Goal: Information Seeking & Learning: Learn about a topic

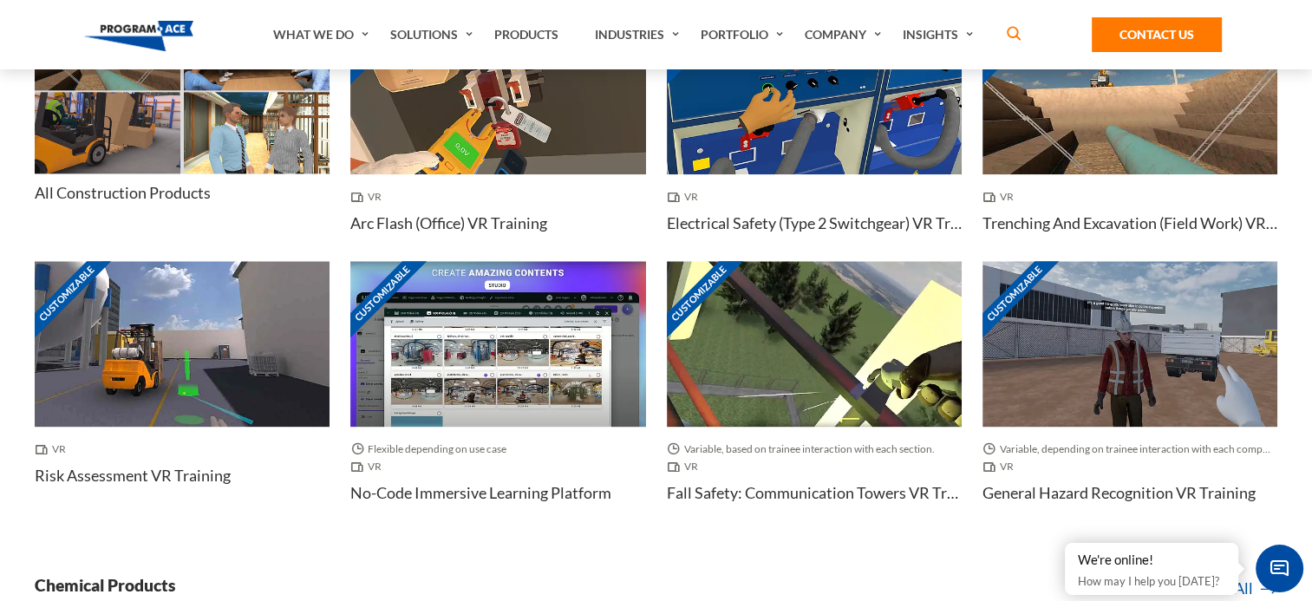
scroll to position [2060, 7]
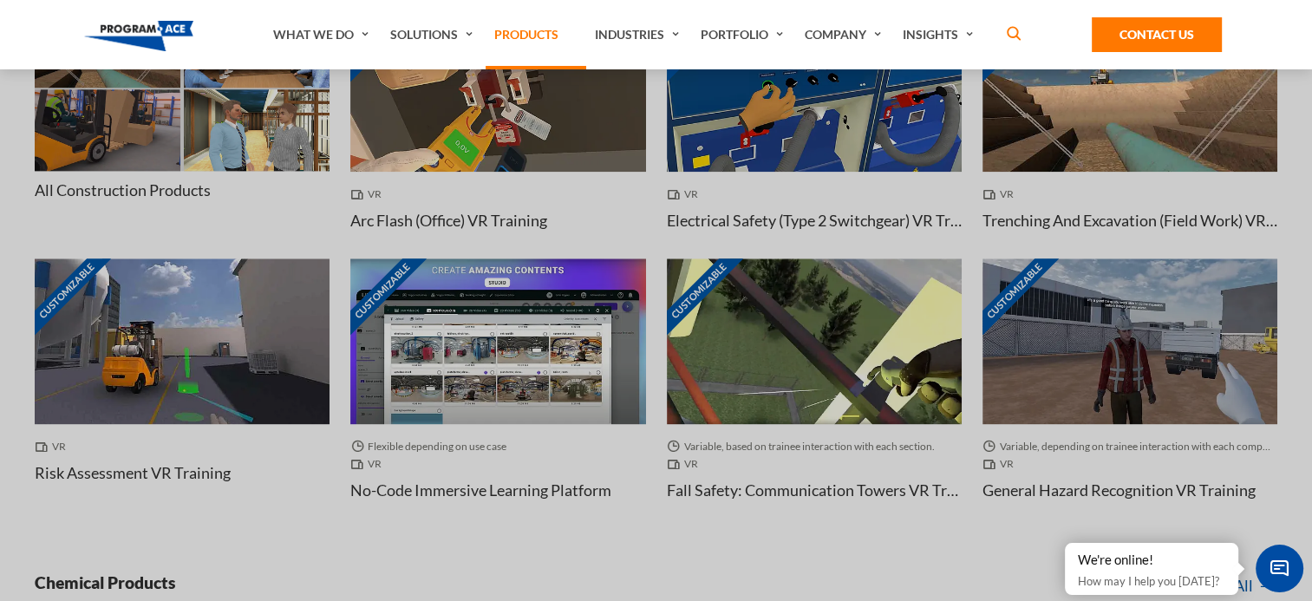
click at [520, 28] on link "Products" at bounding box center [536, 34] width 101 height 69
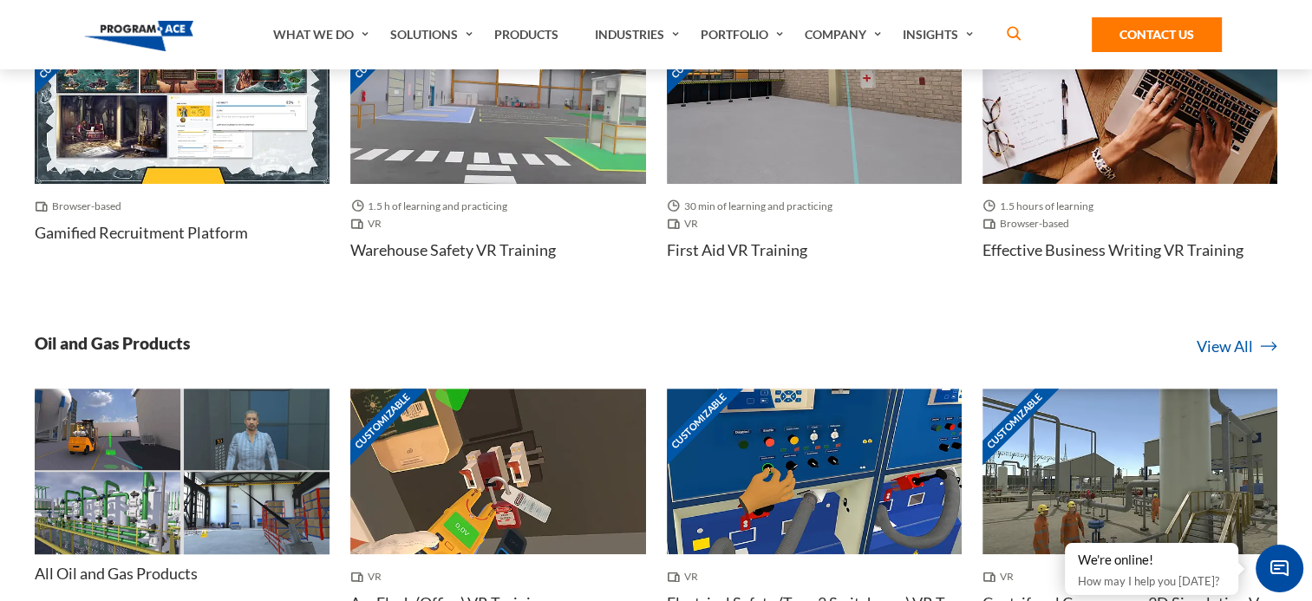
scroll to position [1093, 0]
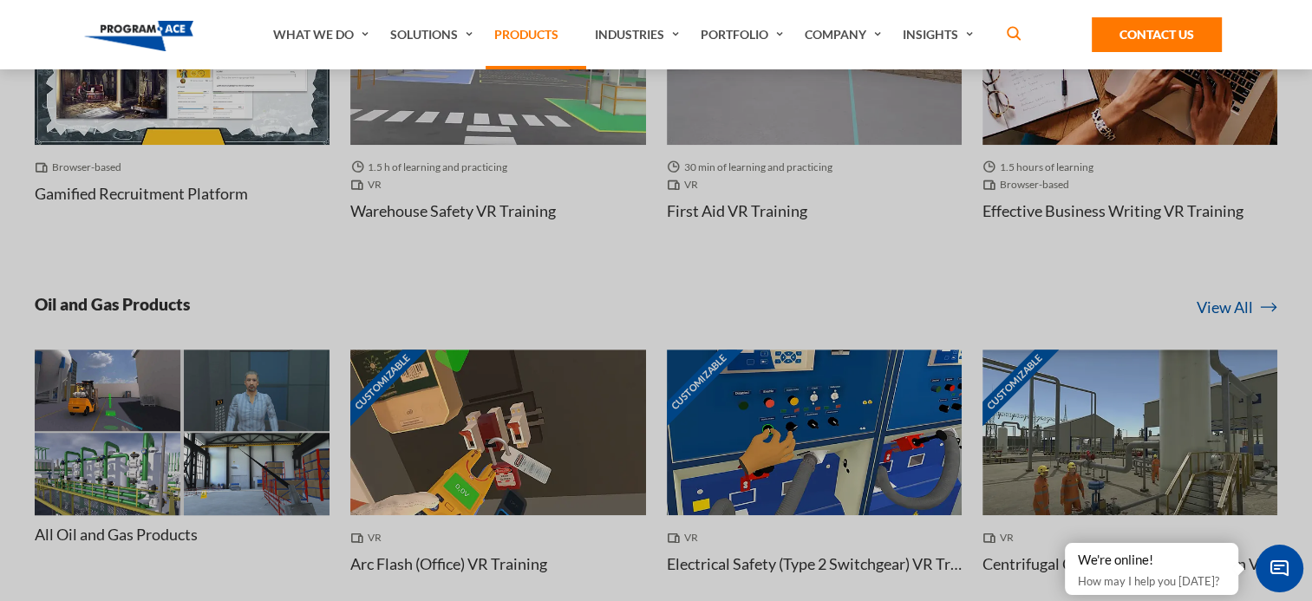
click at [545, 36] on link "Products" at bounding box center [536, 34] width 101 height 69
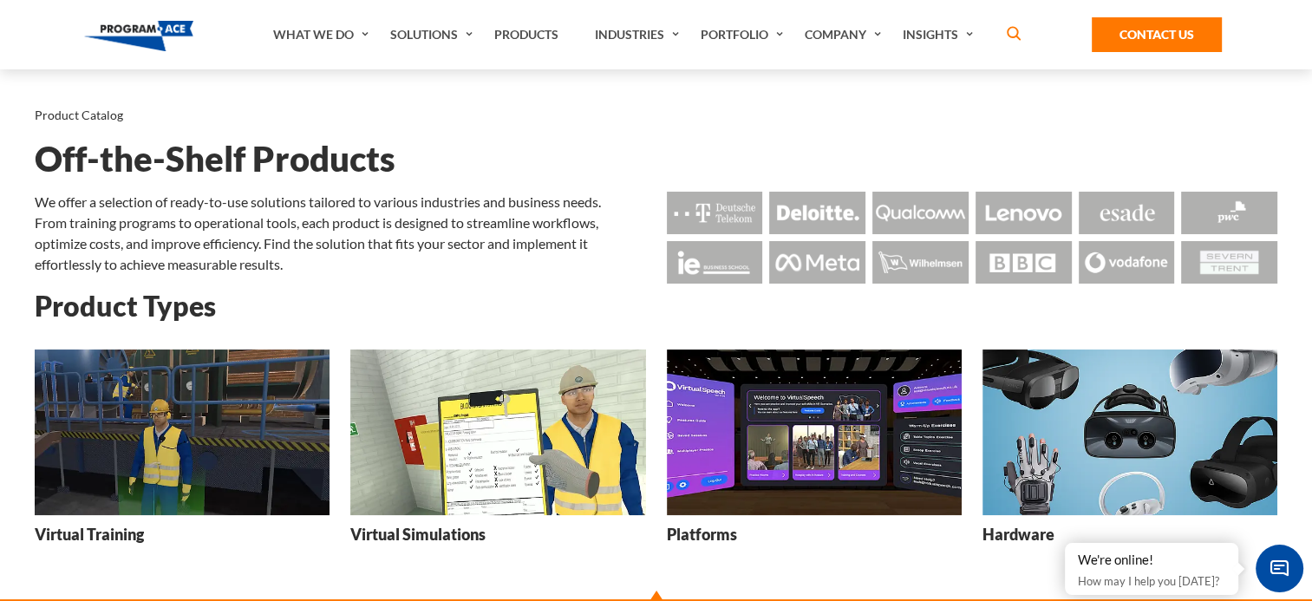
click at [402, 240] on p "From training programs to operational tools, each product is designed to stream…" at bounding box center [340, 243] width 611 height 62
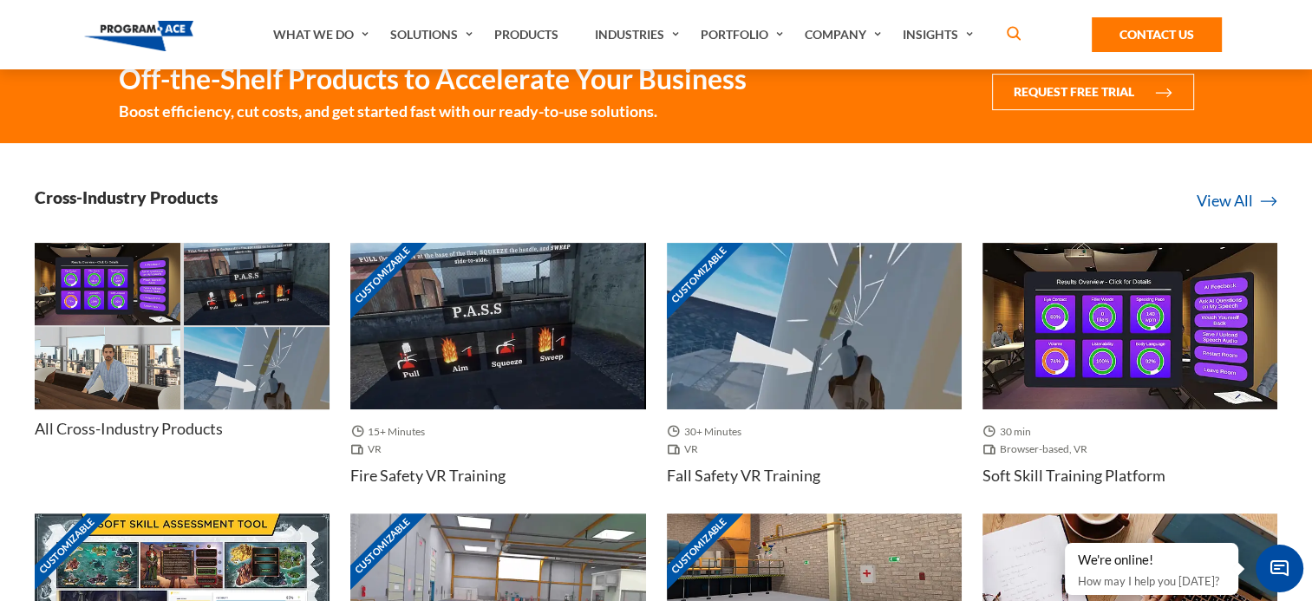
scroll to position [558, 0]
click at [174, 409] on link "All Cross-Industry Products" at bounding box center [182, 357] width 295 height 229
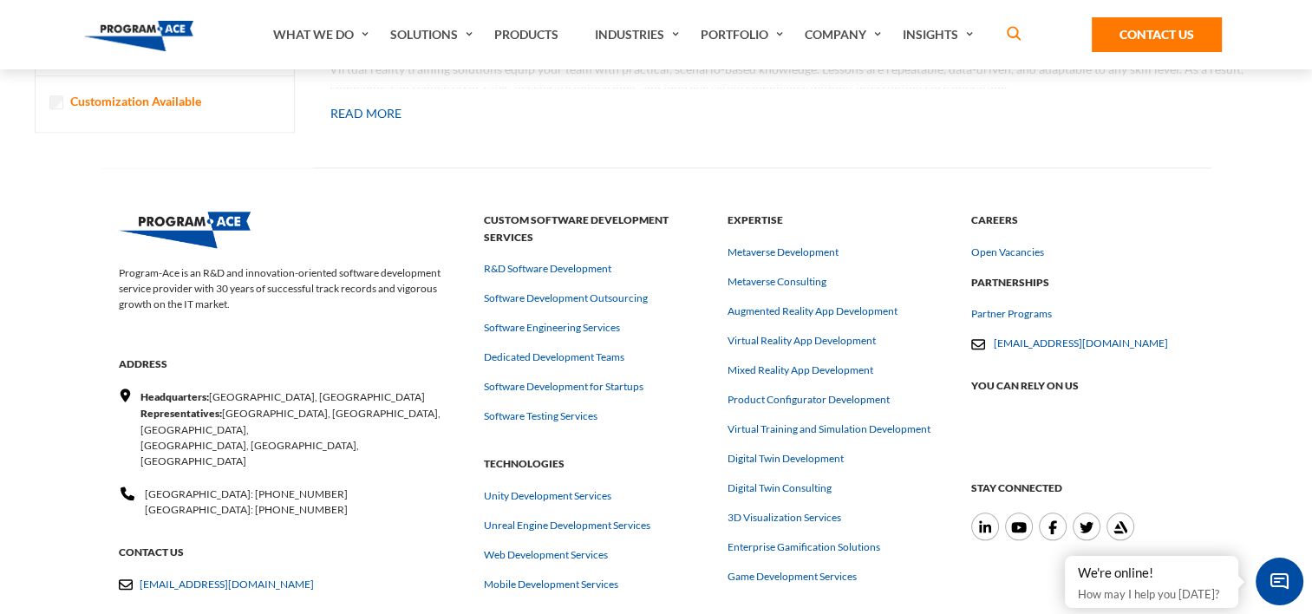
scroll to position [1831, 0]
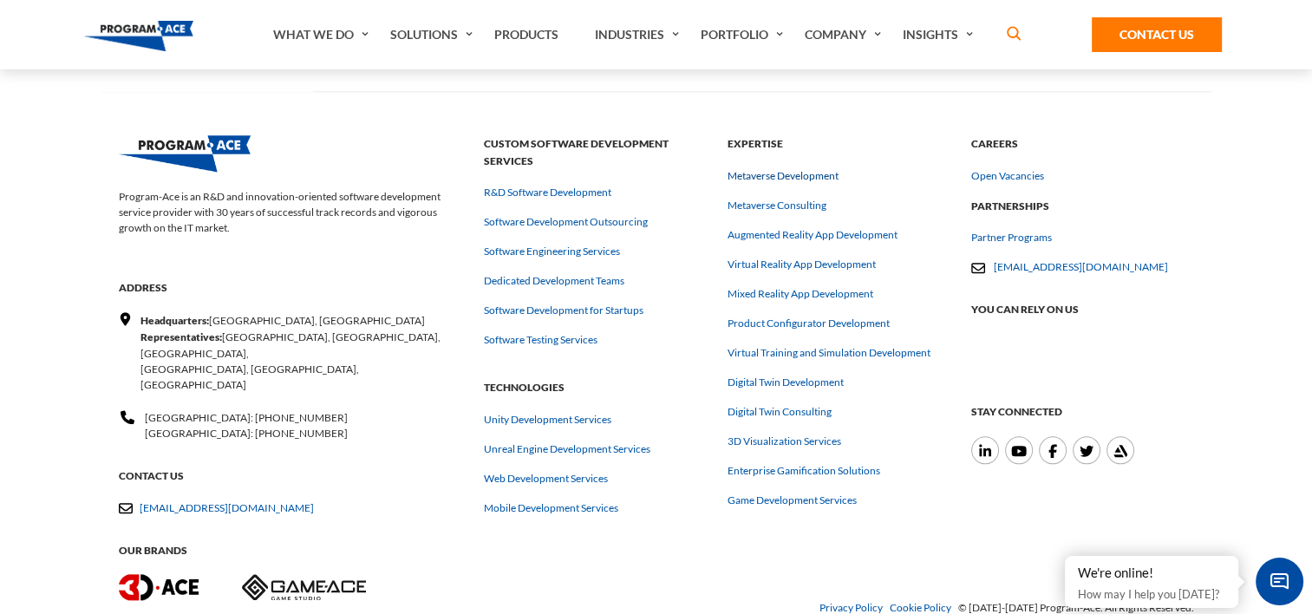
click at [794, 172] on link "Metaverse Development" at bounding box center [783, 176] width 111 height 16
